Goal: Transaction & Acquisition: Purchase product/service

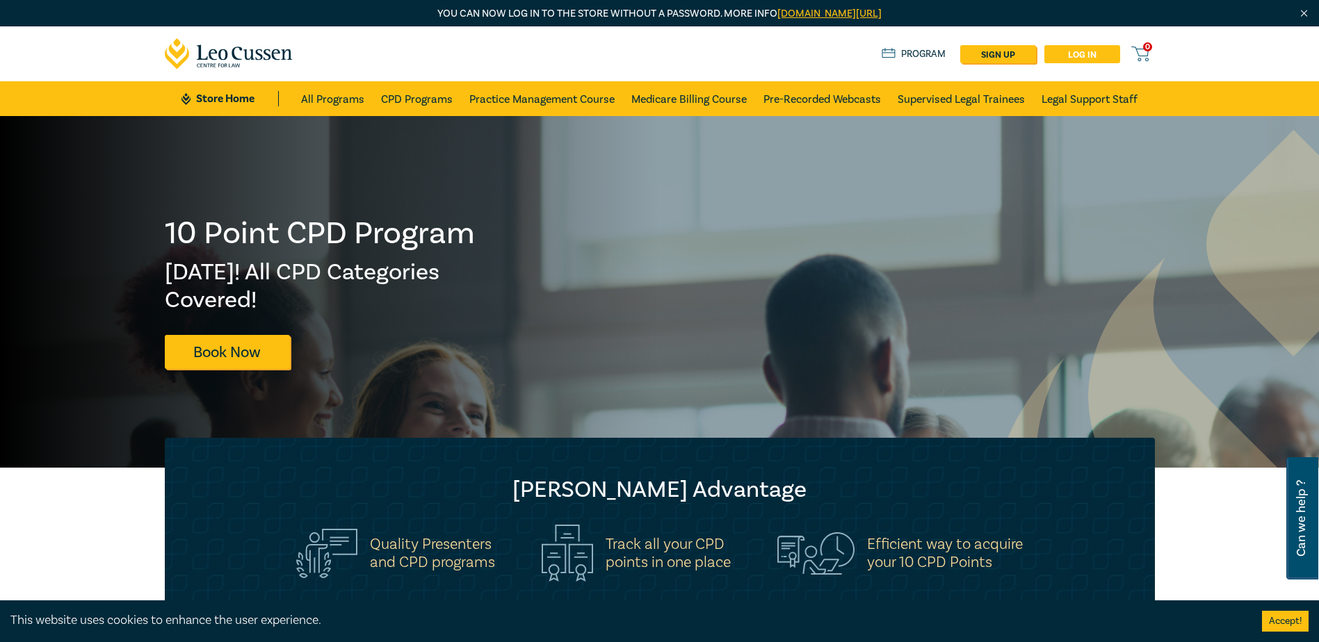
click at [1074, 49] on link "Log in" at bounding box center [1082, 54] width 76 height 18
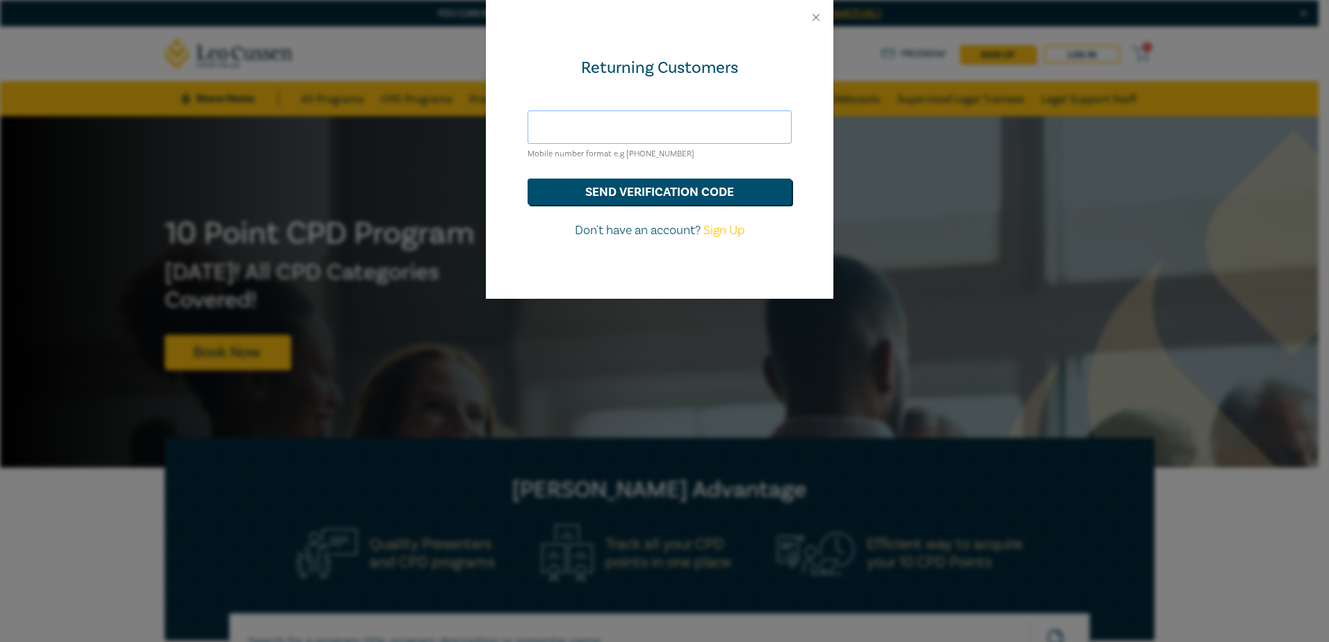
click at [620, 134] on input "text" at bounding box center [660, 127] width 264 height 33
type input "hds@hoyledasilva.com.au"
click at [732, 234] on link "Sign Up" at bounding box center [724, 230] width 41 height 16
select select "AU"
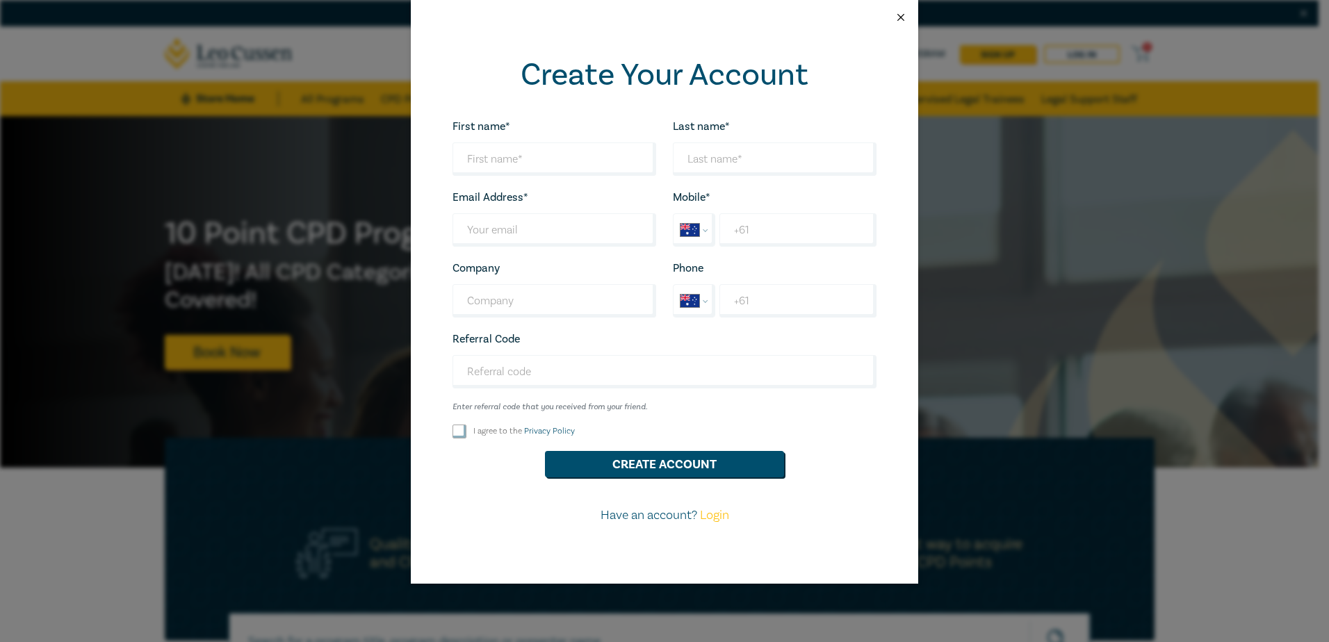
click at [904, 22] on button "Close" at bounding box center [901, 17] width 13 height 13
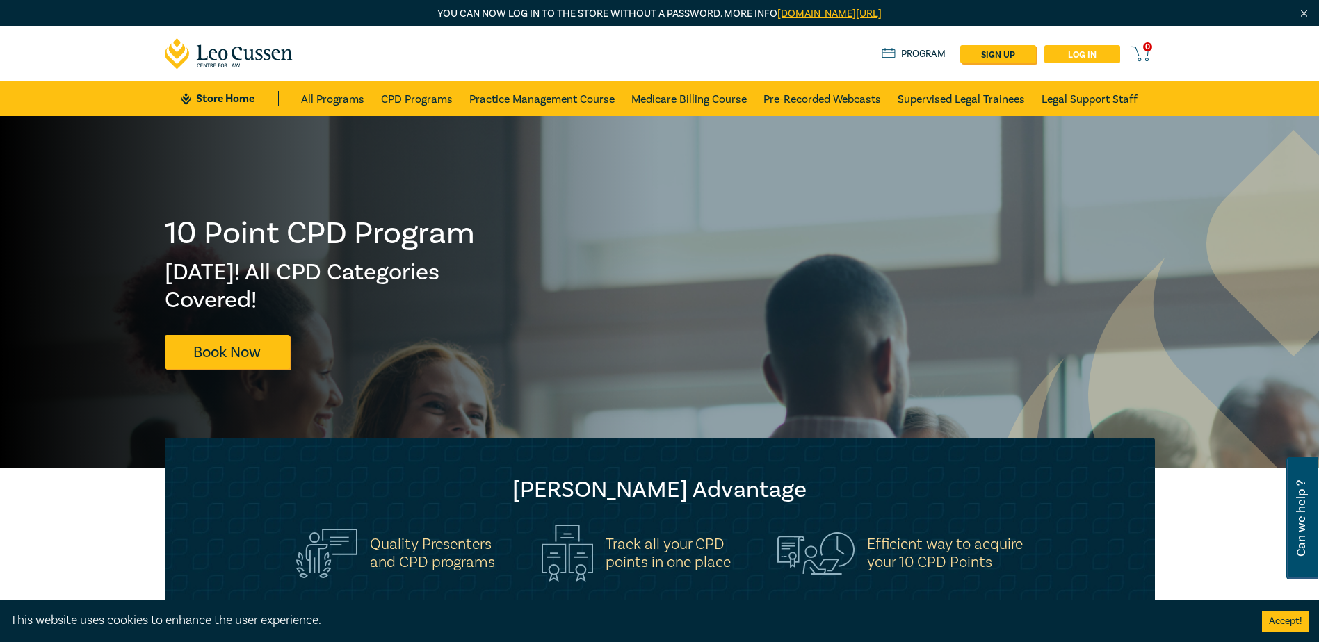
click at [1071, 51] on link "Log in" at bounding box center [1082, 54] width 76 height 18
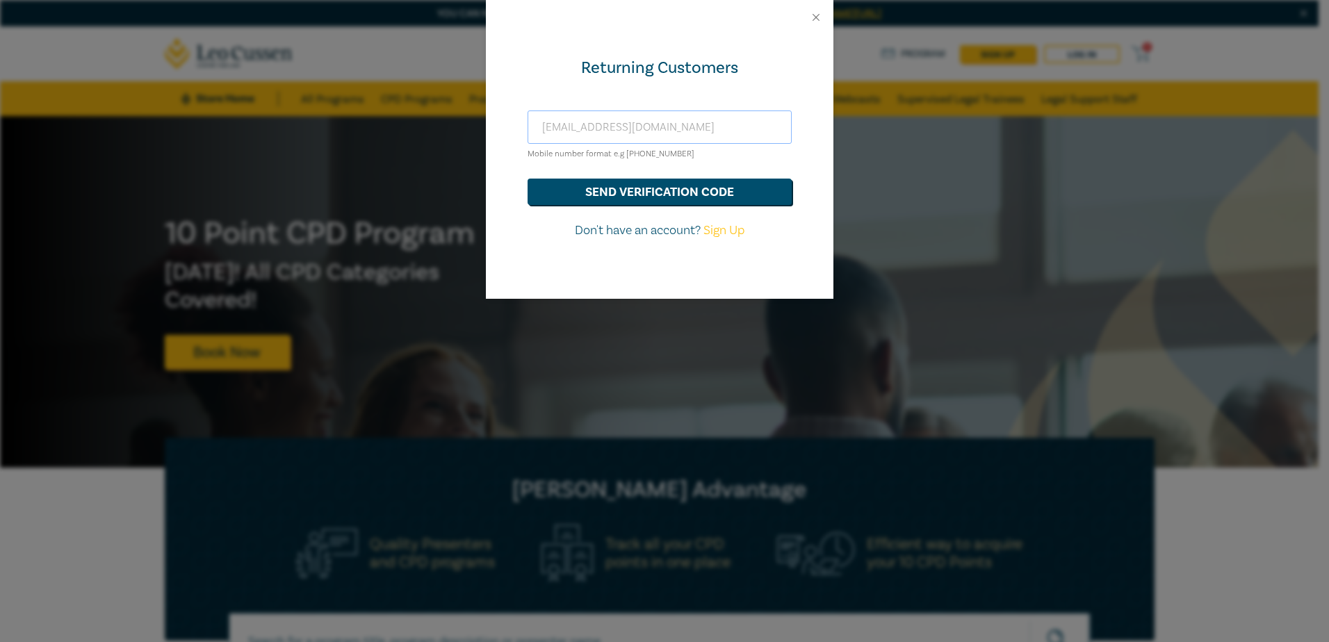
click at [624, 129] on input "hds@hoyledasilva.com.au" at bounding box center [660, 127] width 264 height 33
click at [819, 10] on div at bounding box center [660, 17] width 348 height 35
click at [815, 19] on button "Close" at bounding box center [816, 17] width 13 height 13
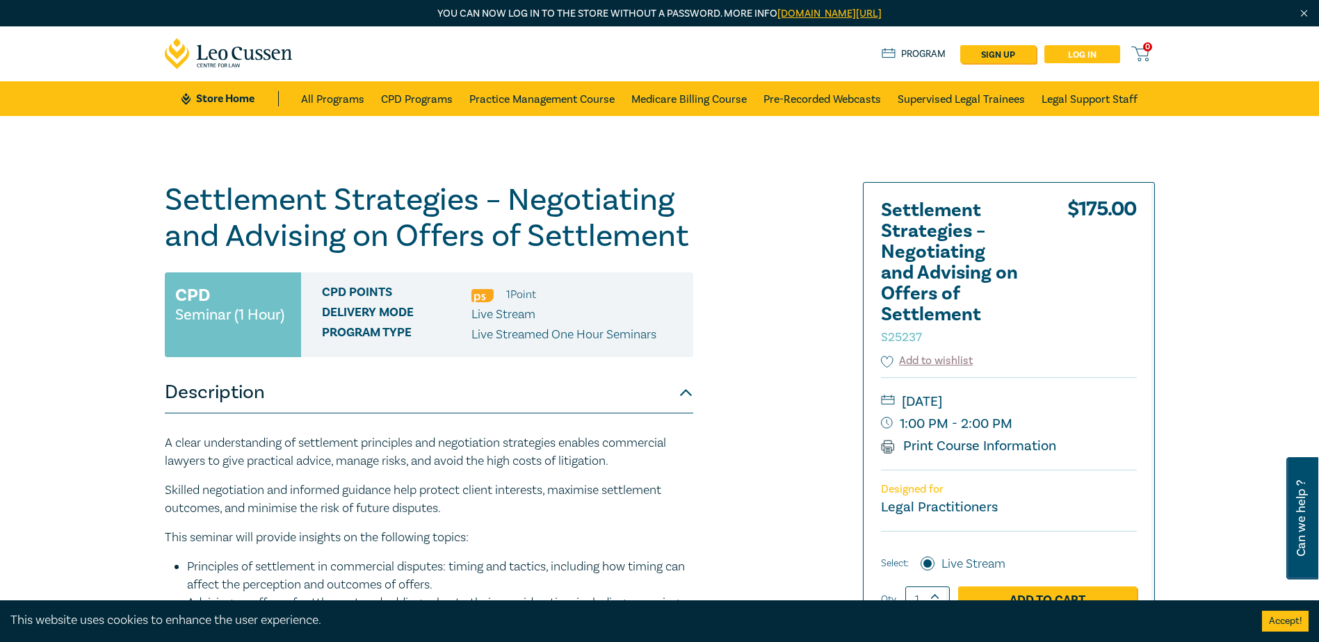
click at [1064, 51] on link "Log in" at bounding box center [1082, 54] width 76 height 18
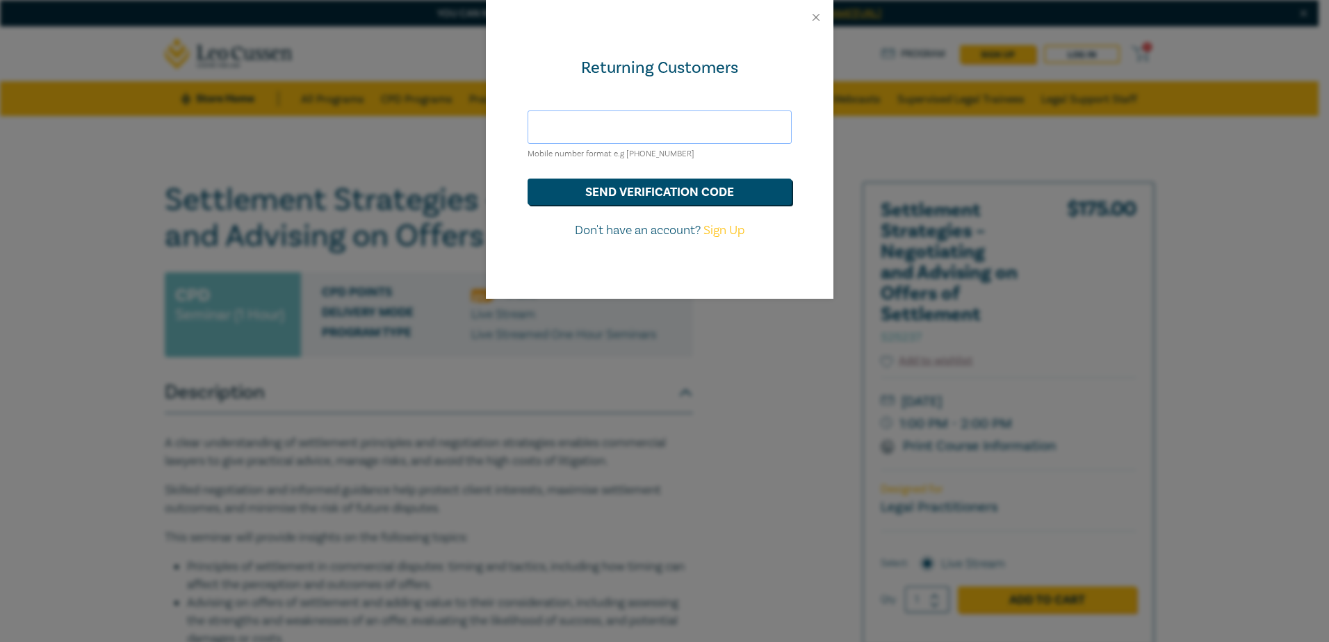
click at [639, 120] on input "text" at bounding box center [660, 127] width 264 height 33
type input "[EMAIL_ADDRESS][DOMAIN_NAME]"
click at [815, 15] on button "Close" at bounding box center [816, 17] width 13 height 13
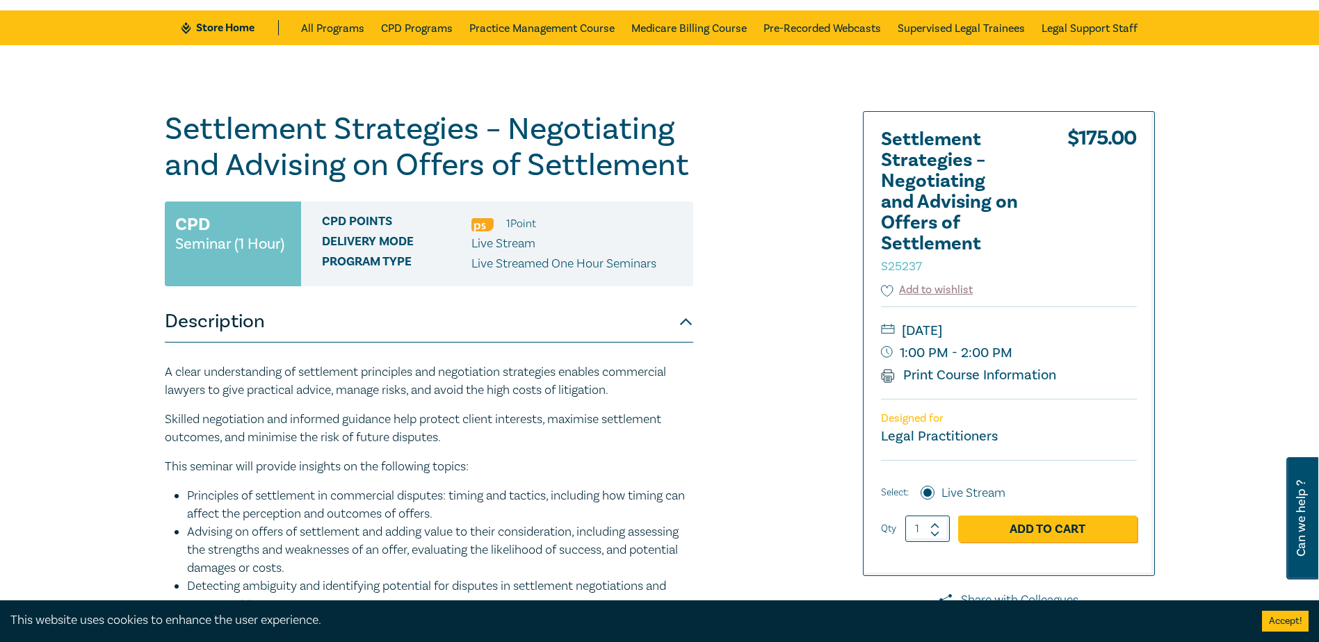
scroll to position [139, 0]
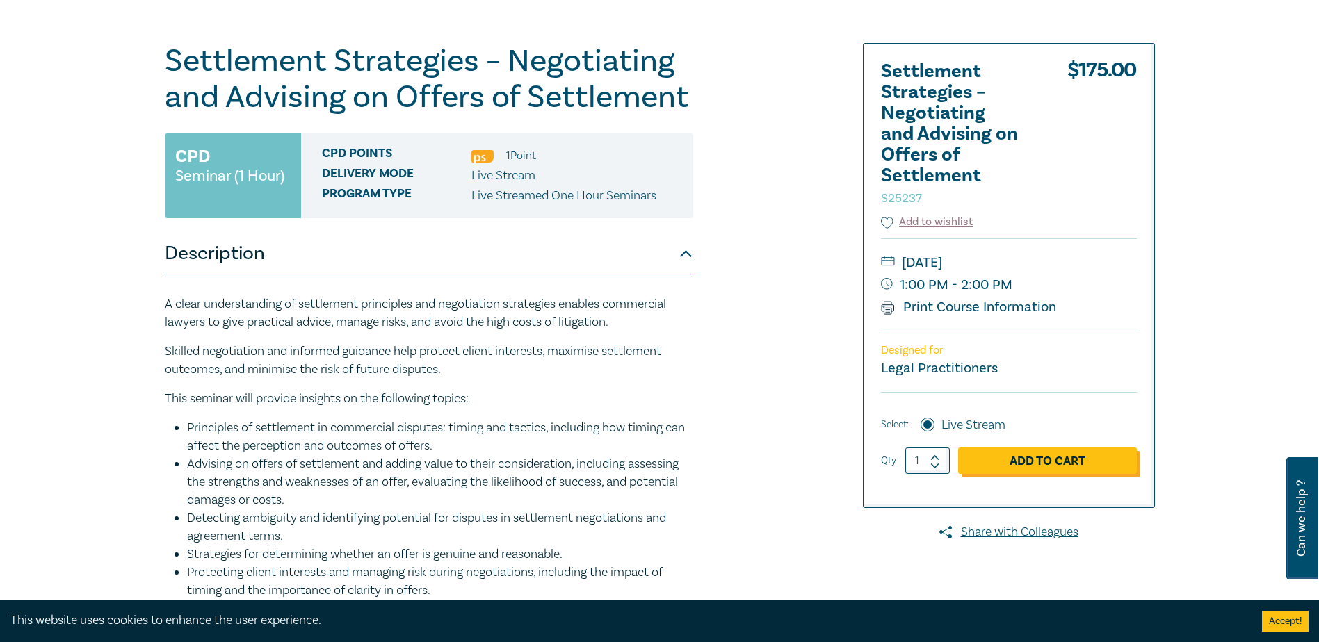
click at [1063, 462] on link "Add to Cart" at bounding box center [1047, 461] width 179 height 26
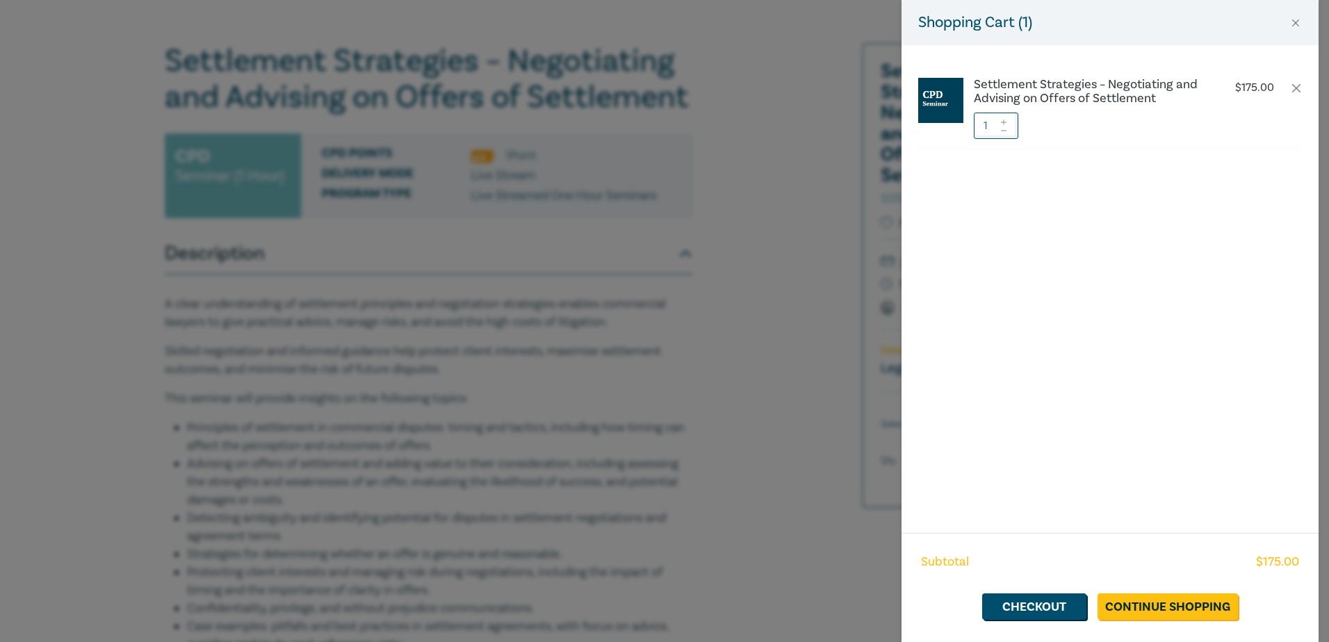
click at [836, 304] on div "Shopping Cart ( 1 ) Settlement Strategies – Negotiating and Advising on Offers …" at bounding box center [664, 321] width 1329 height 642
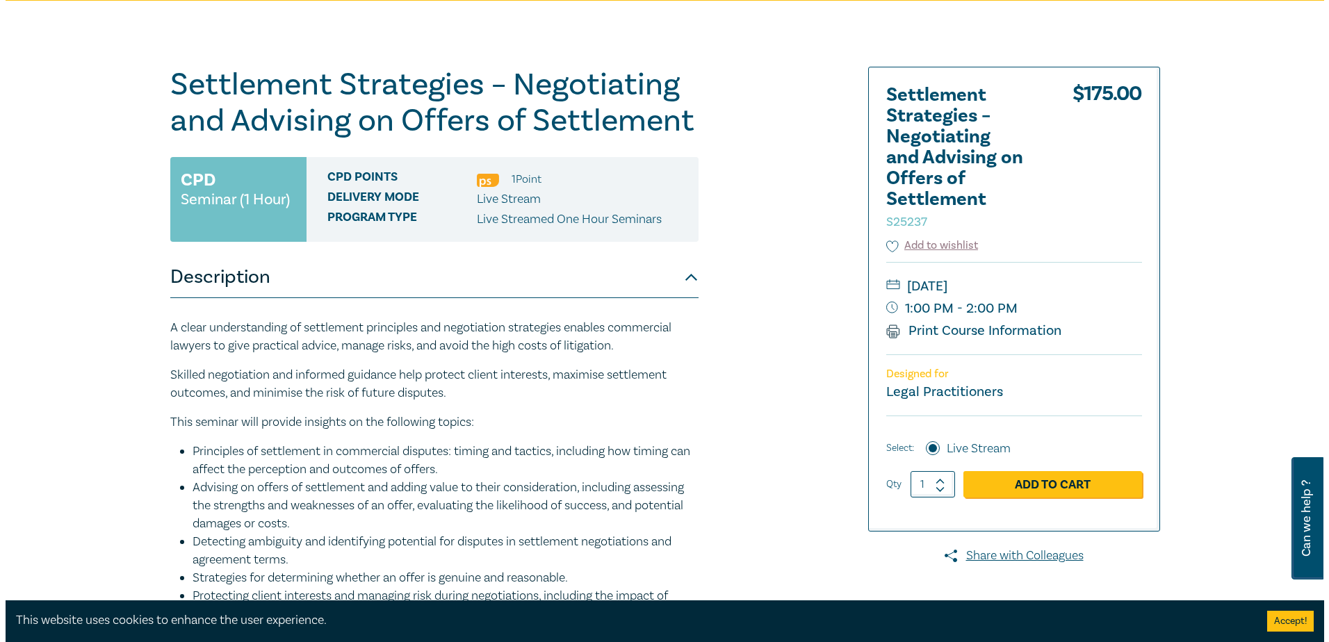
scroll to position [278, 0]
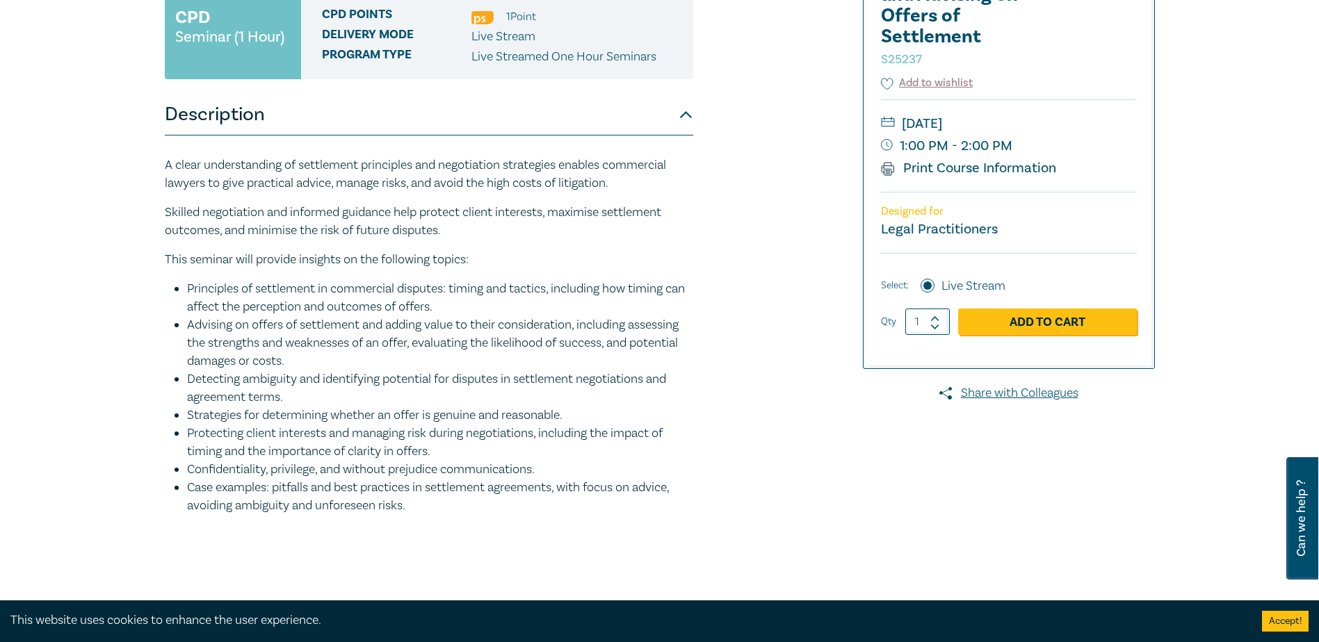
click at [936, 316] on icon at bounding box center [935, 319] width 10 height 6
type input "2"
click at [1027, 341] on div "$ 175.00 Select: Live Stream Qty 2 Add to Cart" at bounding box center [1009, 300] width 256 height 95
click at [1038, 326] on link "Add to Cart" at bounding box center [1047, 322] width 179 height 26
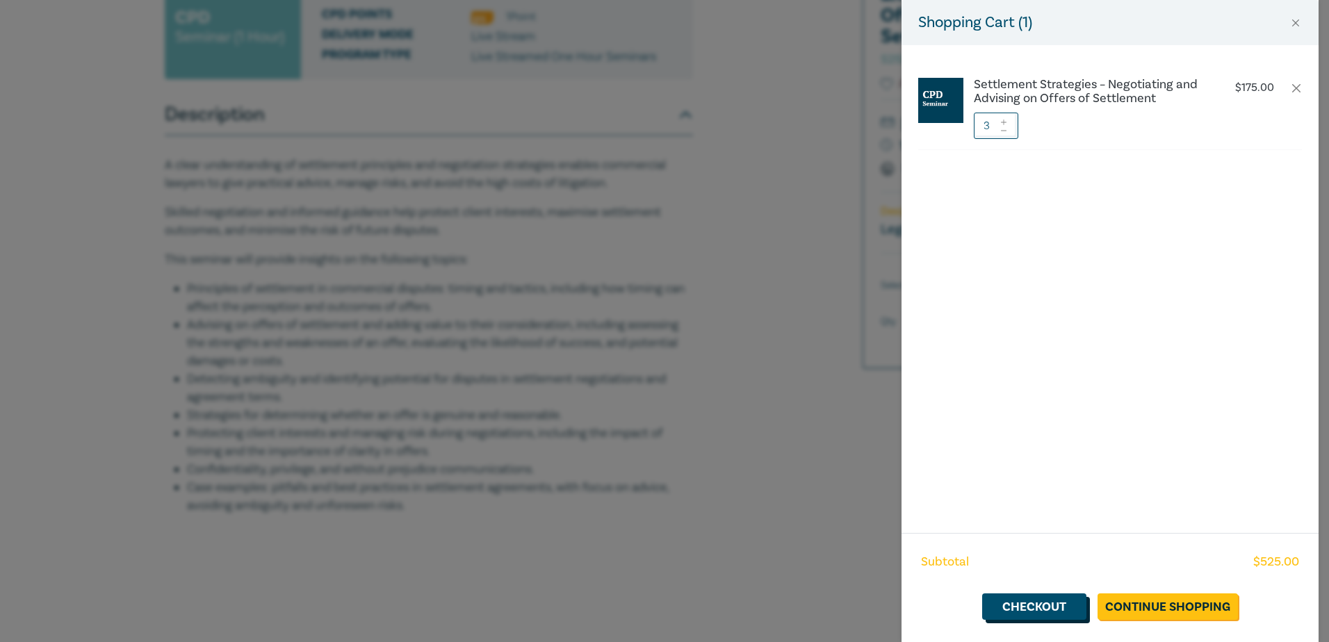
click at [1052, 612] on link "Checkout" at bounding box center [1034, 607] width 104 height 26
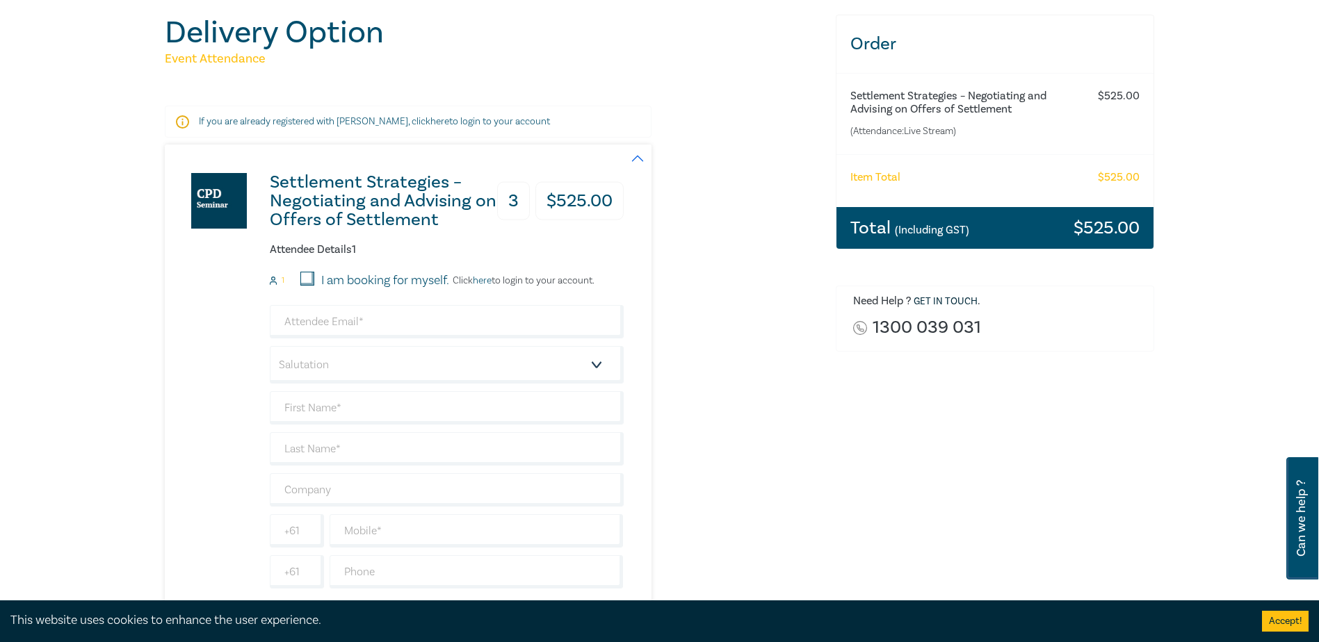
scroll to position [209, 0]
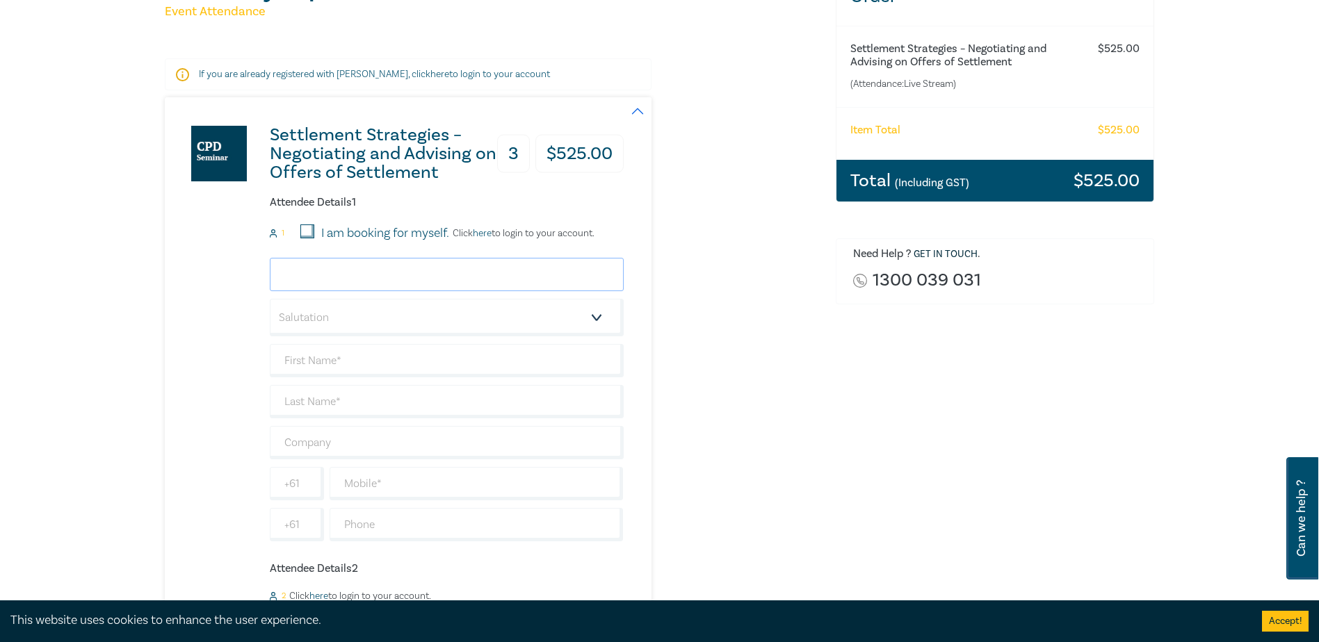
click at [410, 282] on input "email" at bounding box center [447, 274] width 354 height 33
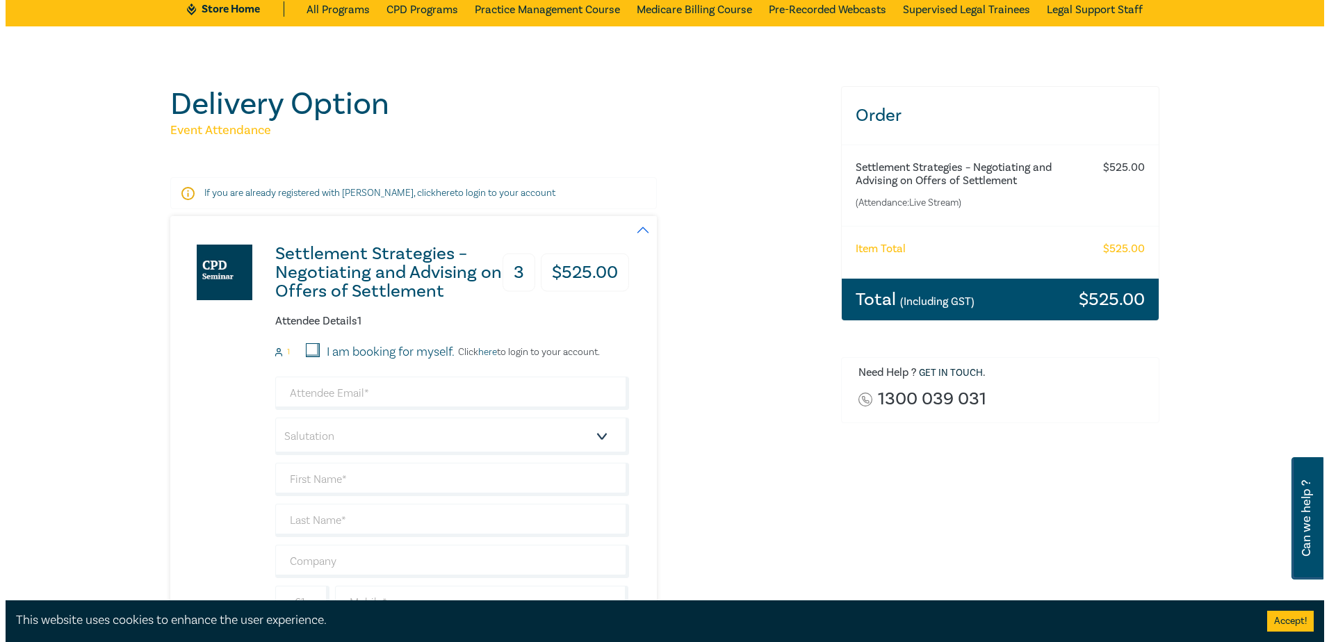
scroll to position [0, 0]
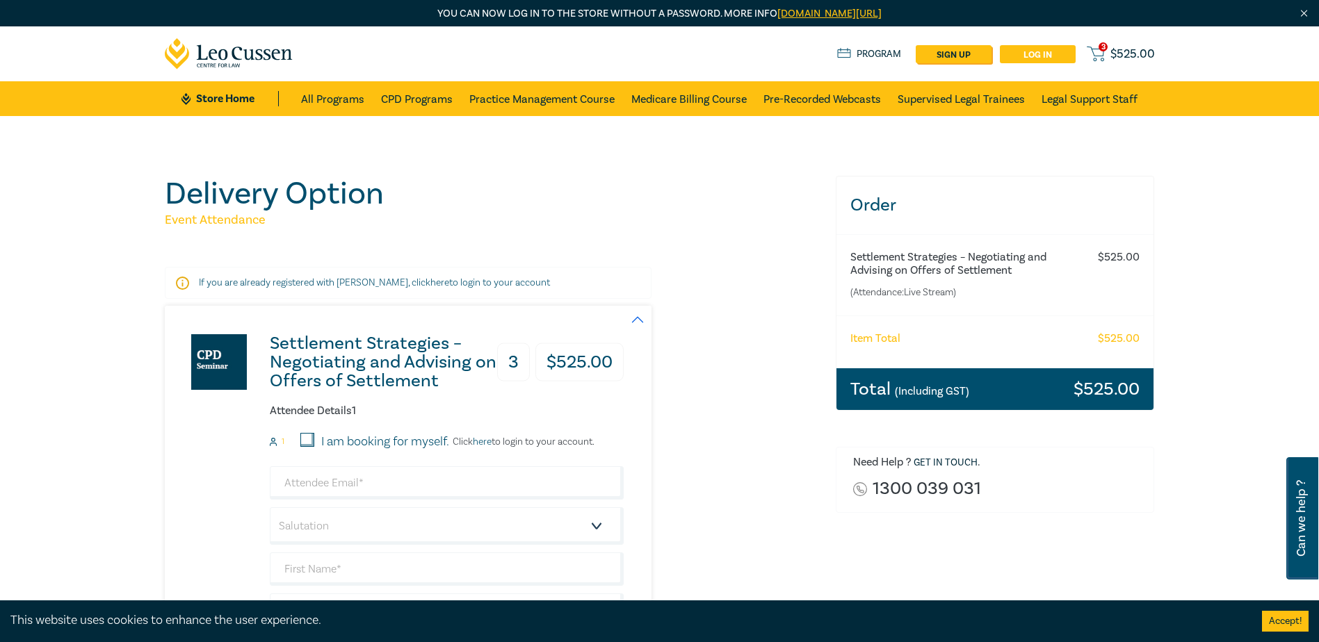
click at [1045, 58] on link "Log in" at bounding box center [1038, 54] width 76 height 18
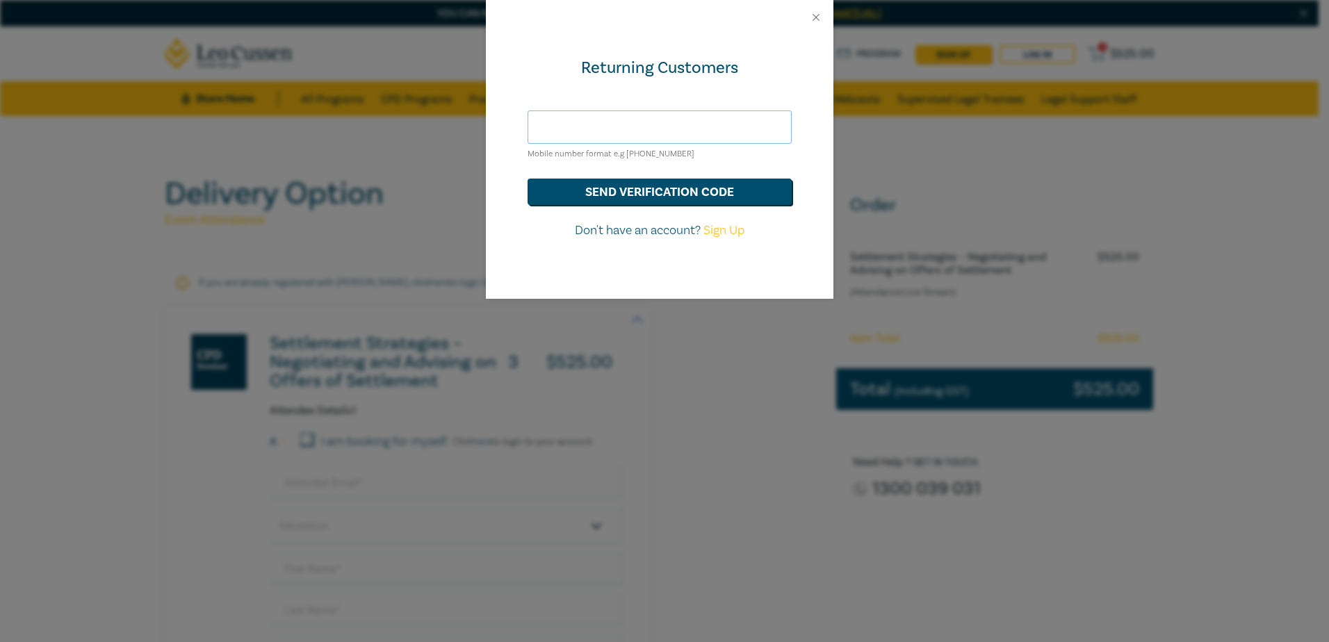
click at [637, 131] on input "text" at bounding box center [660, 127] width 264 height 33
type input "hds@hoyledasilva.com.au"
click at [592, 194] on button "send verification code" at bounding box center [660, 192] width 264 height 26
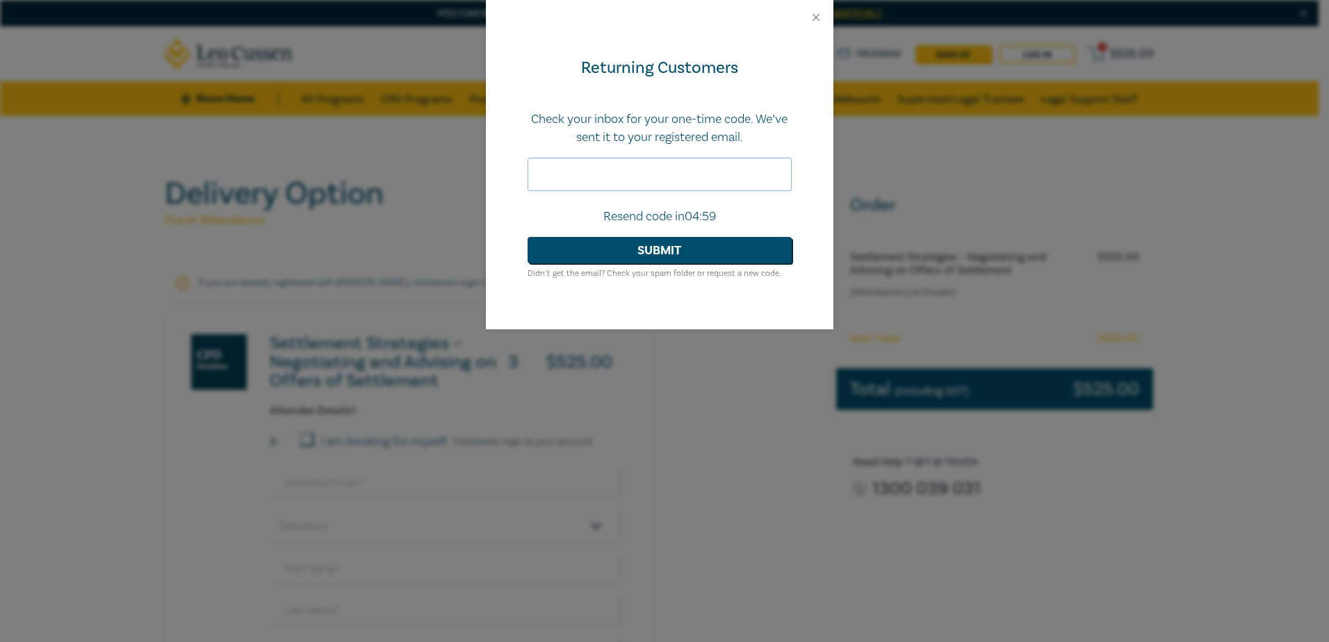
click at [598, 172] on input "text" at bounding box center [660, 174] width 264 height 33
click at [640, 161] on input "text" at bounding box center [660, 174] width 264 height 33
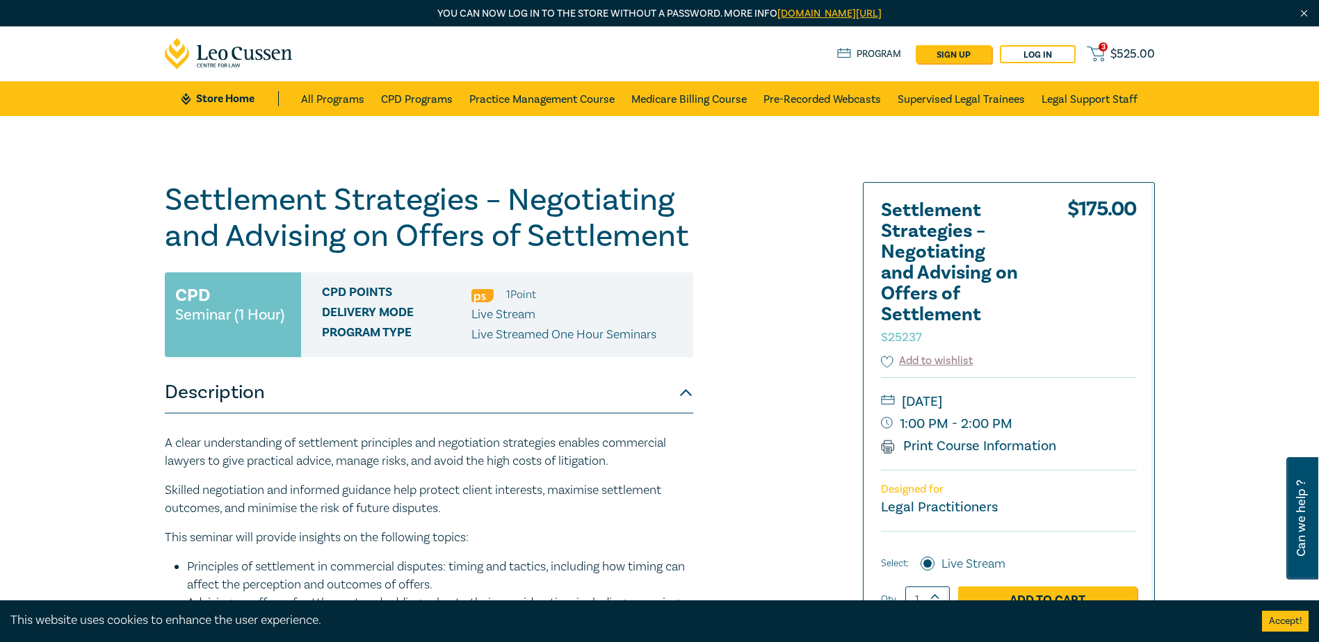
click at [1036, 63] on div "3 $ 525.00 Store Home About us Program sign up Log in 3 $ 525.00" at bounding box center [659, 53] width 1007 height 55
drag, startPoint x: 1036, startPoint y: 63, endPoint x: 1028, endPoint y: 54, distance: 12.4
click at [1028, 54] on link "Log in" at bounding box center [1038, 54] width 76 height 18
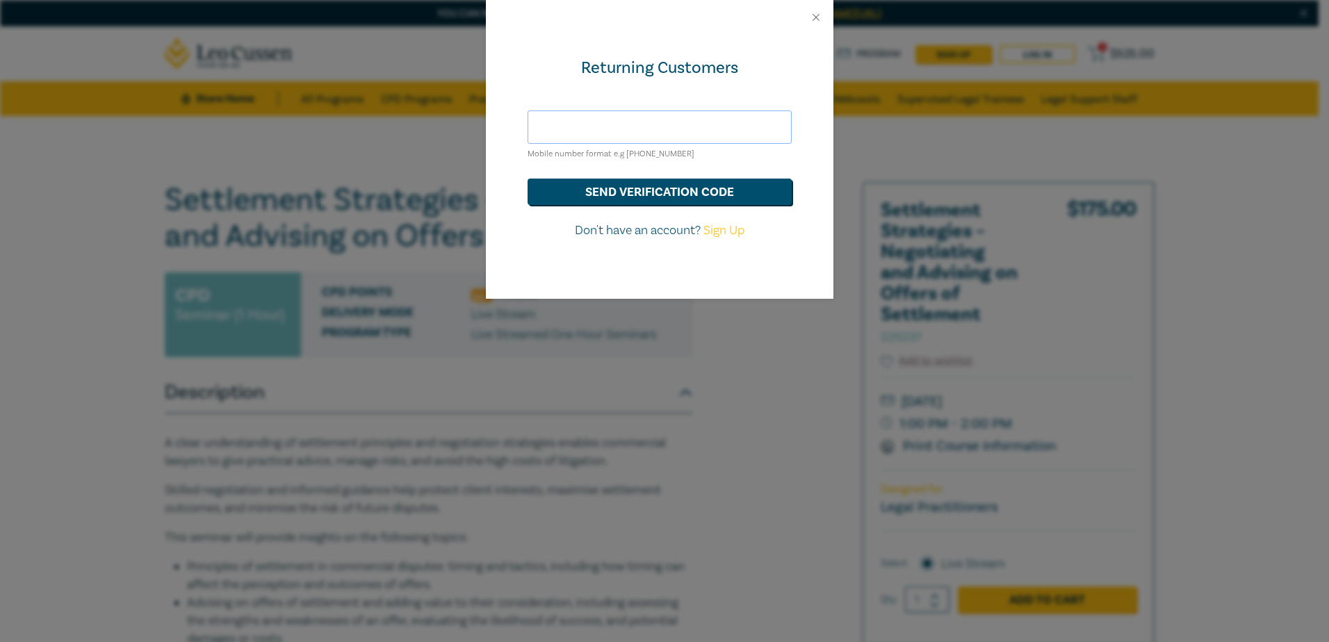
click at [606, 129] on input "text" at bounding box center [660, 127] width 264 height 33
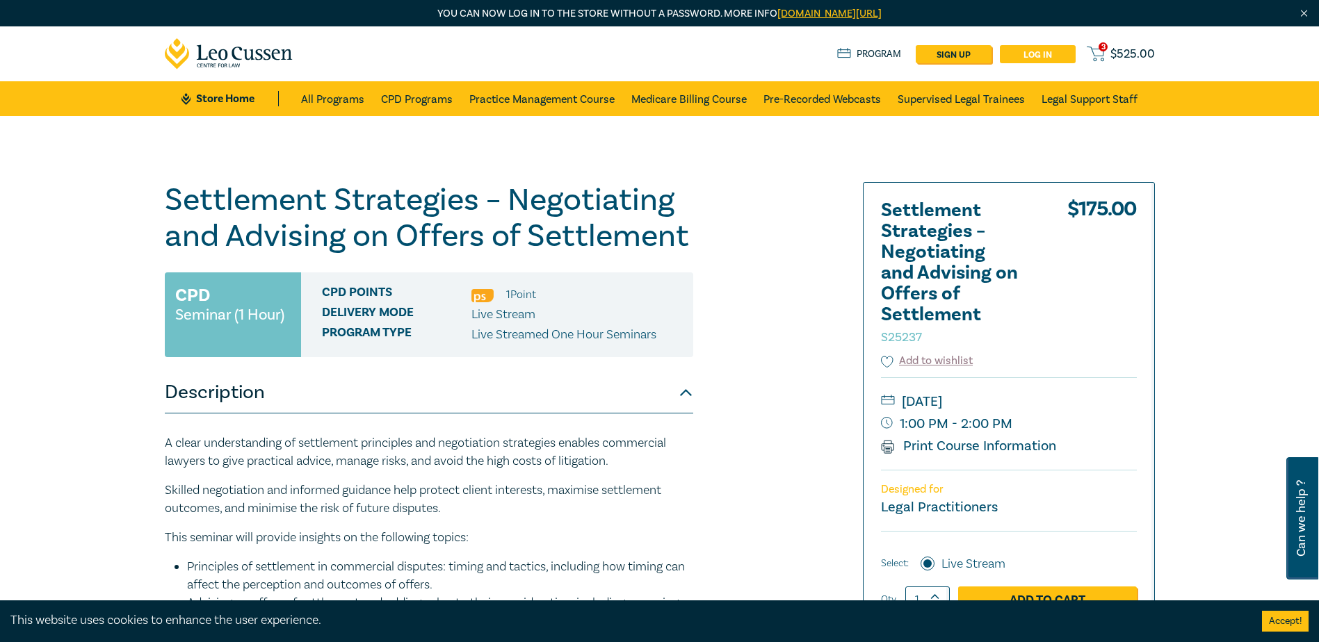
click at [1032, 61] on link "Log in" at bounding box center [1038, 54] width 76 height 18
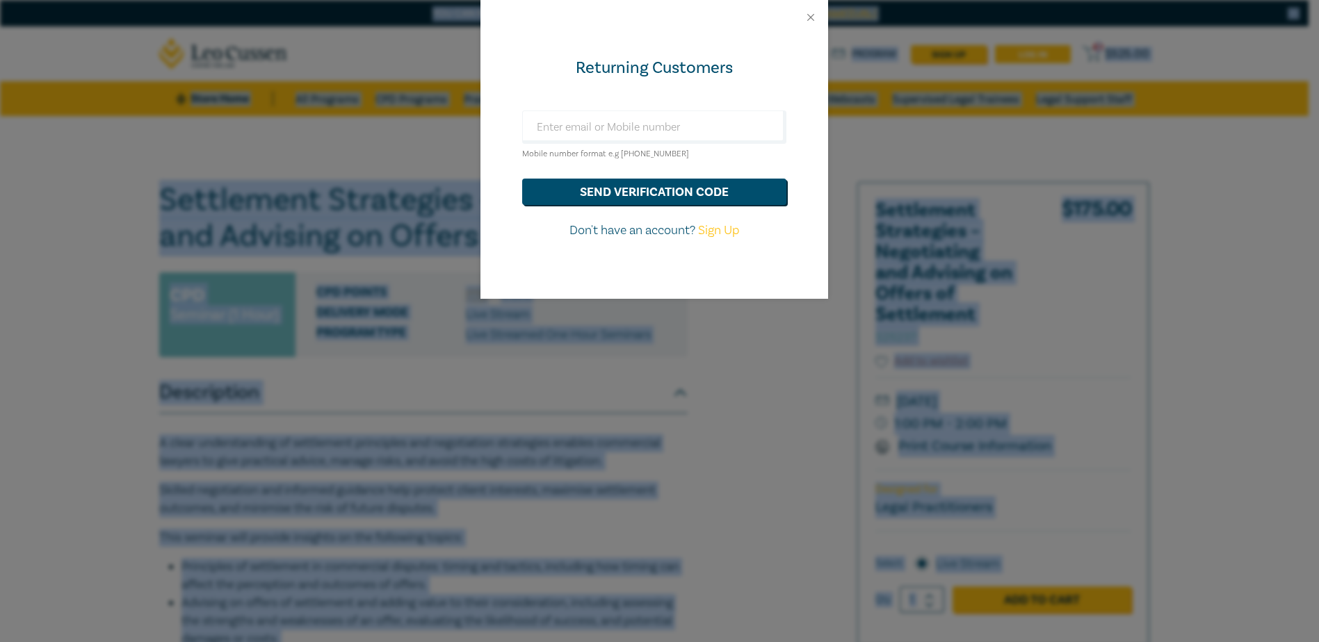
click at [1032, 61] on div "Returning Customers Mobile number format e.g [PHONE_NUMBER] send verification c…" at bounding box center [659, 321] width 1319 height 642
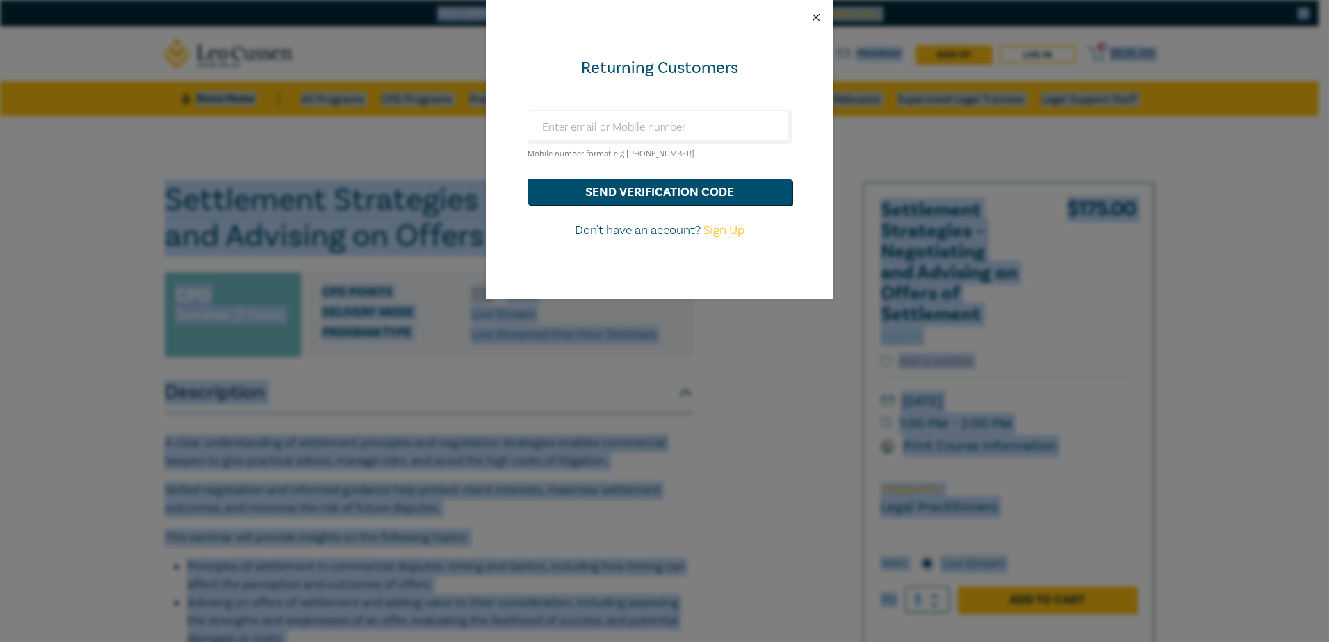
click at [813, 15] on button "Close" at bounding box center [816, 17] width 13 height 13
